Goal: Use online tool/utility: Utilize a website feature to perform a specific function

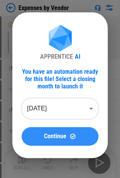
click at [55, 138] on span "Continue" at bounding box center [55, 136] width 22 height 6
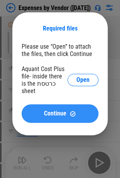
click at [66, 111] on span "Continue" at bounding box center [55, 114] width 22 height 6
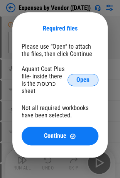
click at [77, 77] on span "Open" at bounding box center [83, 80] width 13 height 6
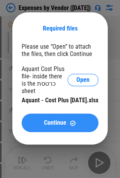
click at [60, 121] on button "Continue" at bounding box center [60, 123] width 77 height 19
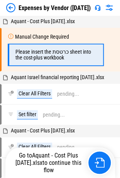
click at [13, 12] on img at bounding box center [10, 7] width 9 height 9
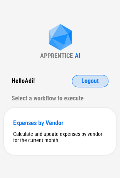
click at [84, 83] on span "Logout" at bounding box center [90, 81] width 17 height 6
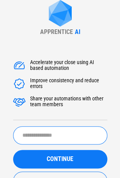
click at [32, 136] on input "text" at bounding box center [60, 136] width 94 height 18
type input "**"
click at [35, 135] on input "**" at bounding box center [60, 136] width 94 height 18
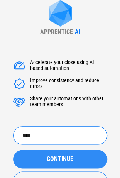
type input "****"
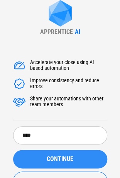
click at [66, 158] on span "CONTINUE" at bounding box center [60, 159] width 27 height 6
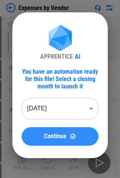
click at [64, 138] on span "Continue" at bounding box center [55, 136] width 22 height 6
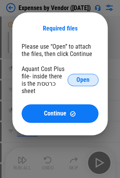
click at [82, 79] on span "Open" at bounding box center [83, 80] width 13 height 6
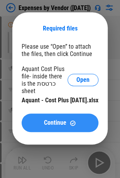
click at [51, 120] on span "Continue" at bounding box center [55, 123] width 22 height 6
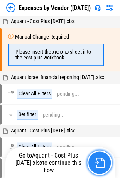
click at [91, 161] on button "button" at bounding box center [99, 163] width 25 height 25
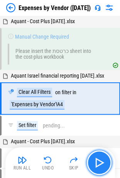
click at [98, 166] on img "button" at bounding box center [99, 163] width 12 height 12
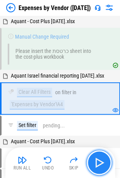
click at [96, 159] on img "button" at bounding box center [99, 163] width 12 height 12
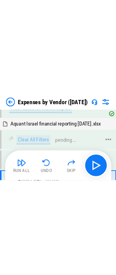
scroll to position [496, 0]
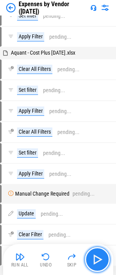
click at [102, 178] on img "button" at bounding box center [97, 259] width 12 height 12
click at [101, 178] on img "button" at bounding box center [97, 259] width 12 height 12
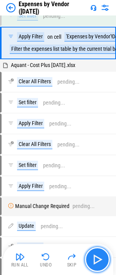
click at [101, 178] on img "button" at bounding box center [97, 259] width 12 height 12
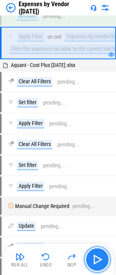
click at [96, 178] on img "button" at bounding box center [97, 259] width 12 height 12
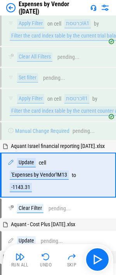
scroll to position [634, 0]
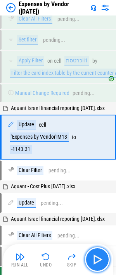
click at [97, 178] on img "button" at bounding box center [97, 259] width 12 height 12
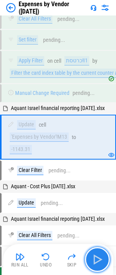
click at [97, 178] on img "button" at bounding box center [97, 259] width 12 height 12
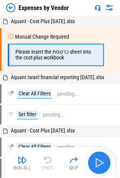
click at [96, 163] on img "button" at bounding box center [99, 163] width 12 height 12
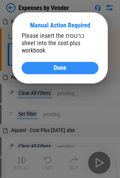
click at [60, 65] on span "Done" at bounding box center [60, 68] width 13 height 6
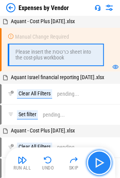
click at [96, 165] on img "button" at bounding box center [99, 163] width 12 height 12
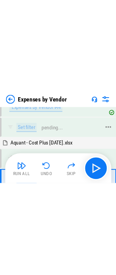
scroll to position [89, 0]
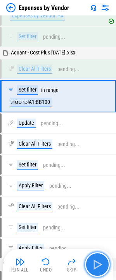
click at [104, 178] on button "button" at bounding box center [97, 265] width 25 height 25
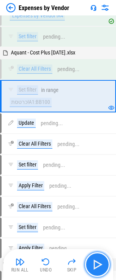
click at [99, 178] on img "button" at bounding box center [97, 265] width 12 height 12
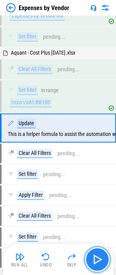
click at [99, 178] on img "button" at bounding box center [97, 259] width 12 height 12
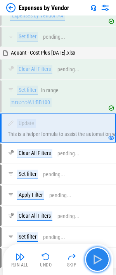
click at [99, 178] on img "button" at bounding box center [97, 259] width 12 height 12
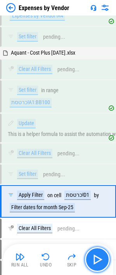
click at [99, 178] on img "button" at bounding box center [97, 259] width 12 height 12
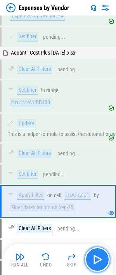
click at [99, 178] on img "button" at bounding box center [97, 259] width 12 height 12
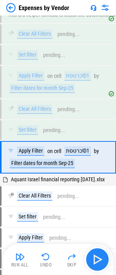
scroll to position [228, 0]
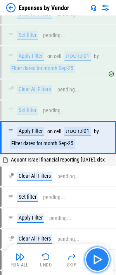
click at [99, 178] on img "button" at bounding box center [97, 259] width 12 height 12
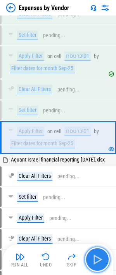
click at [99, 178] on img "button" at bounding box center [97, 259] width 12 height 12
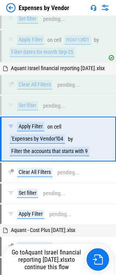
scroll to position [321, 0]
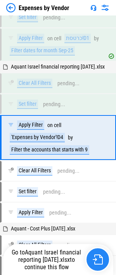
click at [97, 178] on img "button" at bounding box center [97, 259] width 10 height 10
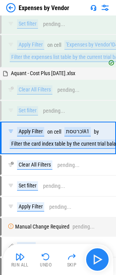
scroll to position [489, 0]
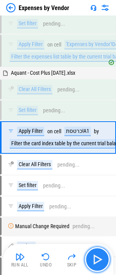
click at [101, 178] on img "button" at bounding box center [97, 259] width 12 height 12
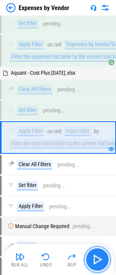
click at [100, 178] on img "button" at bounding box center [97, 259] width 12 height 12
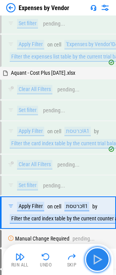
click at [93, 178] on img "button" at bounding box center [97, 259] width 12 height 12
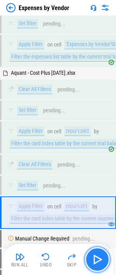
click at [95, 178] on img "button" at bounding box center [97, 259] width 12 height 12
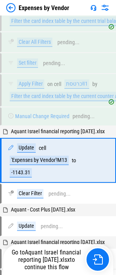
scroll to position [634, 0]
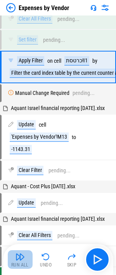
click at [23, 178] on img "button" at bounding box center [19, 256] width 9 height 9
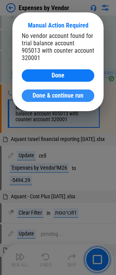
click at [54, 92] on span "Done & continue run" at bounding box center [57, 95] width 51 height 6
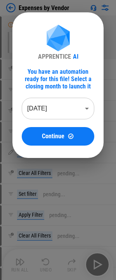
click at [46, 175] on div at bounding box center [58, 140] width 116 height 280
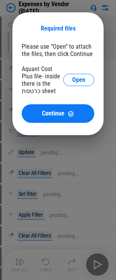
click at [46, 175] on div at bounding box center [58, 140] width 116 height 280
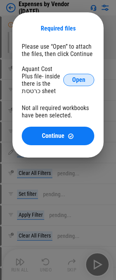
click at [82, 82] on span "Open" at bounding box center [78, 80] width 13 height 6
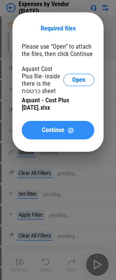
click at [75, 133] on div "Continue" at bounding box center [58, 130] width 54 height 7
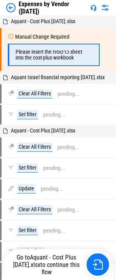
click at [8, 10] on img at bounding box center [10, 7] width 9 height 9
